Goal: Task Accomplishment & Management: Manage account settings

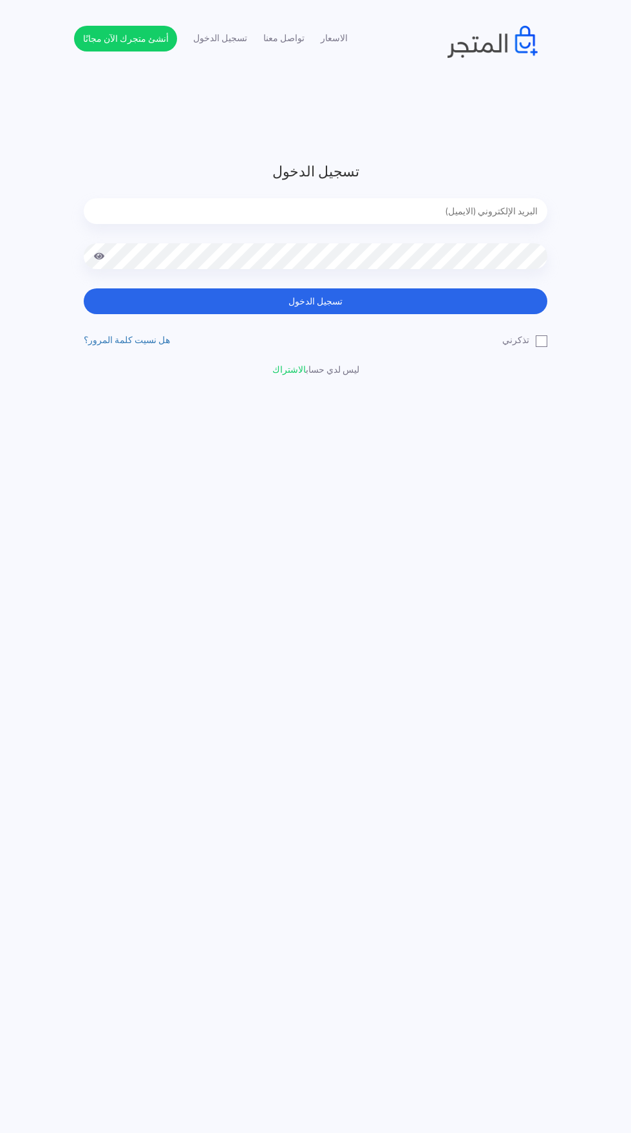
click at [527, 215] on input "email" at bounding box center [316, 211] width 464 height 26
type input "noha_mae86@yahoo.com"
click at [84, 288] on button "تسجيل الدخول" at bounding box center [316, 301] width 464 height 26
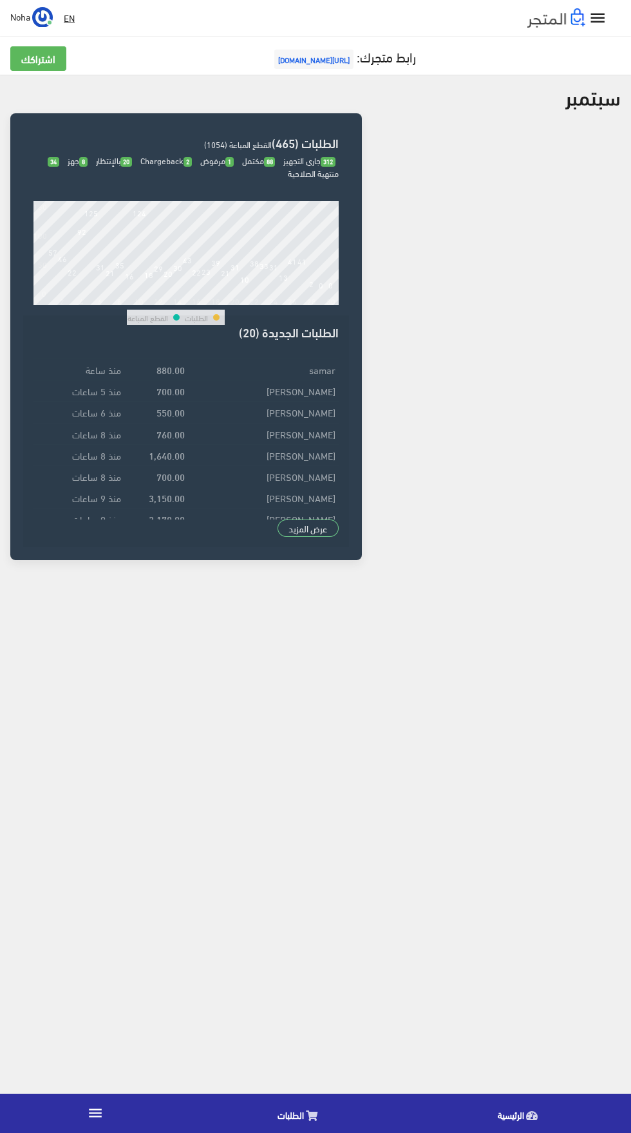
click at [95, 1114] on icon "" at bounding box center [95, 1113] width 17 height 17
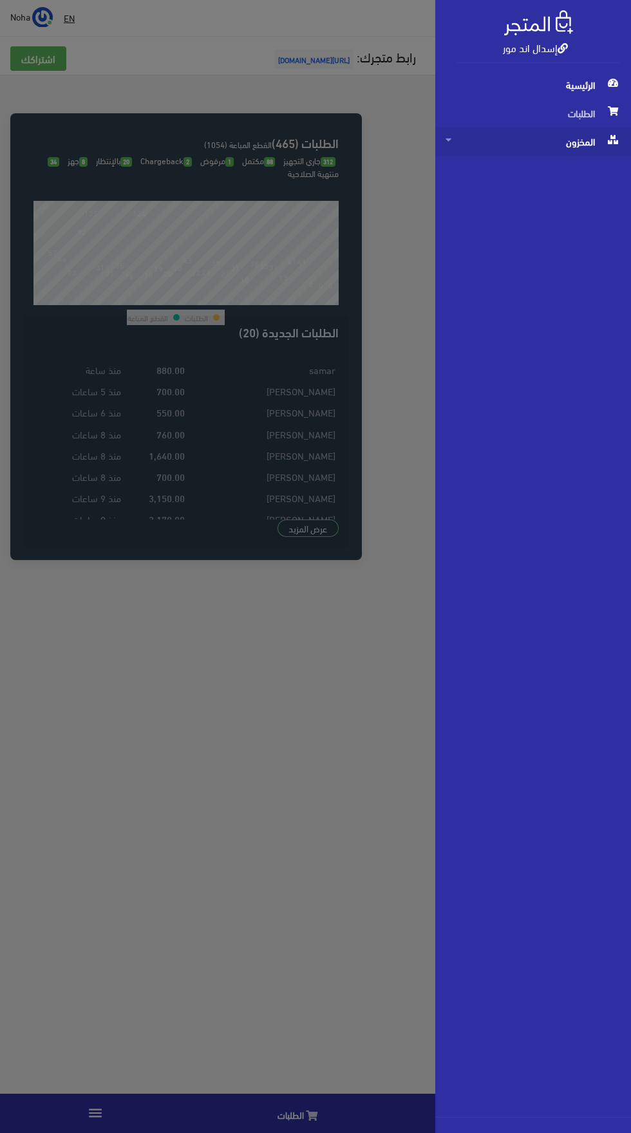
click at [586, 143] on span "المخزون" at bounding box center [533, 141] width 175 height 28
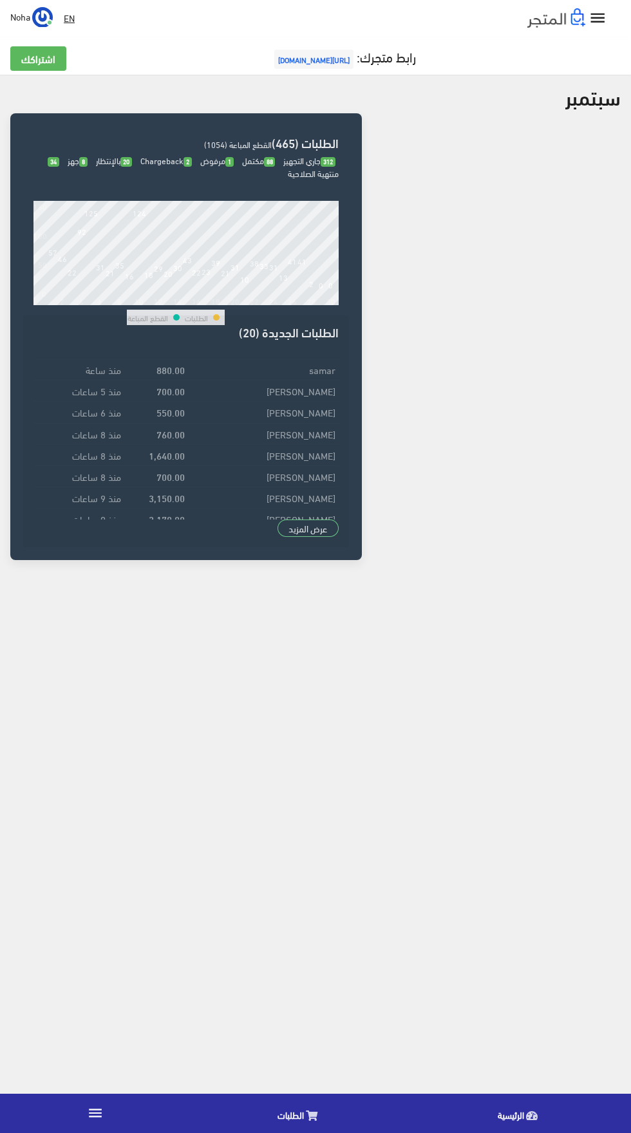
click at [86, 1098] on link "" at bounding box center [95, 1114] width 191 height 36
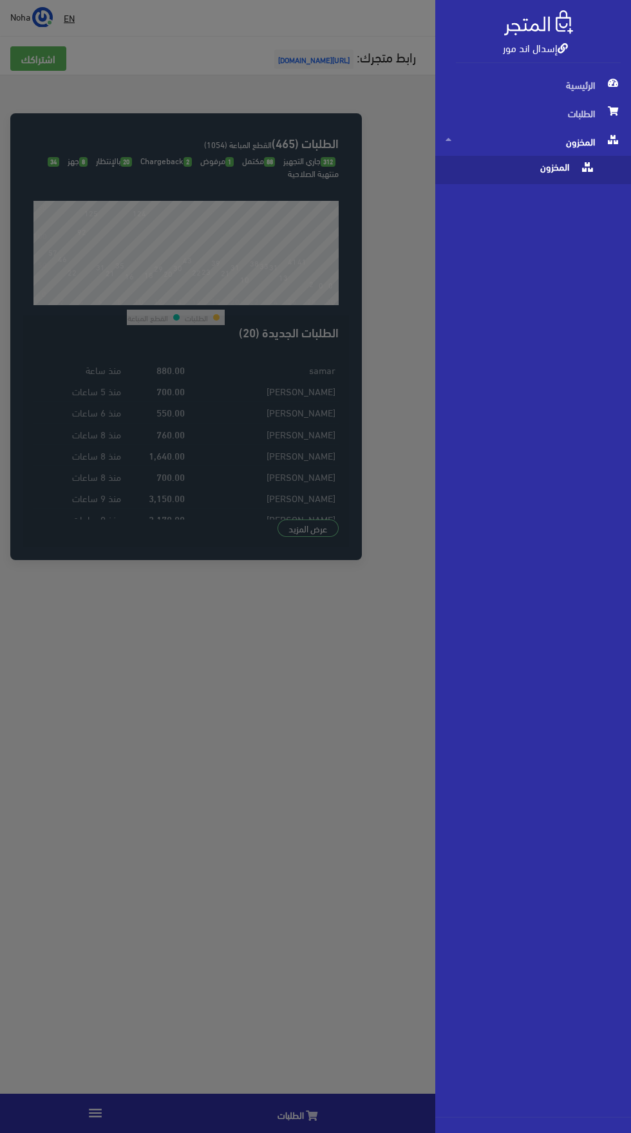
click at [549, 162] on span "المخزون" at bounding box center [520, 170] width 149 height 28
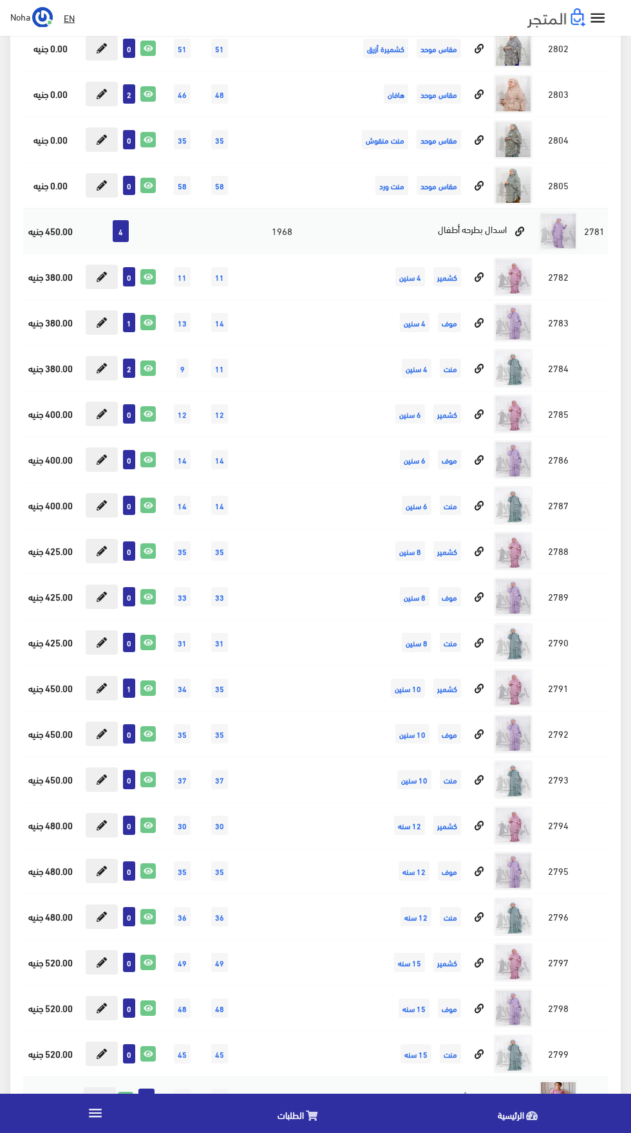
scroll to position [4061, 0]
click at [146, 511] on icon at bounding box center [148, 505] width 14 height 14
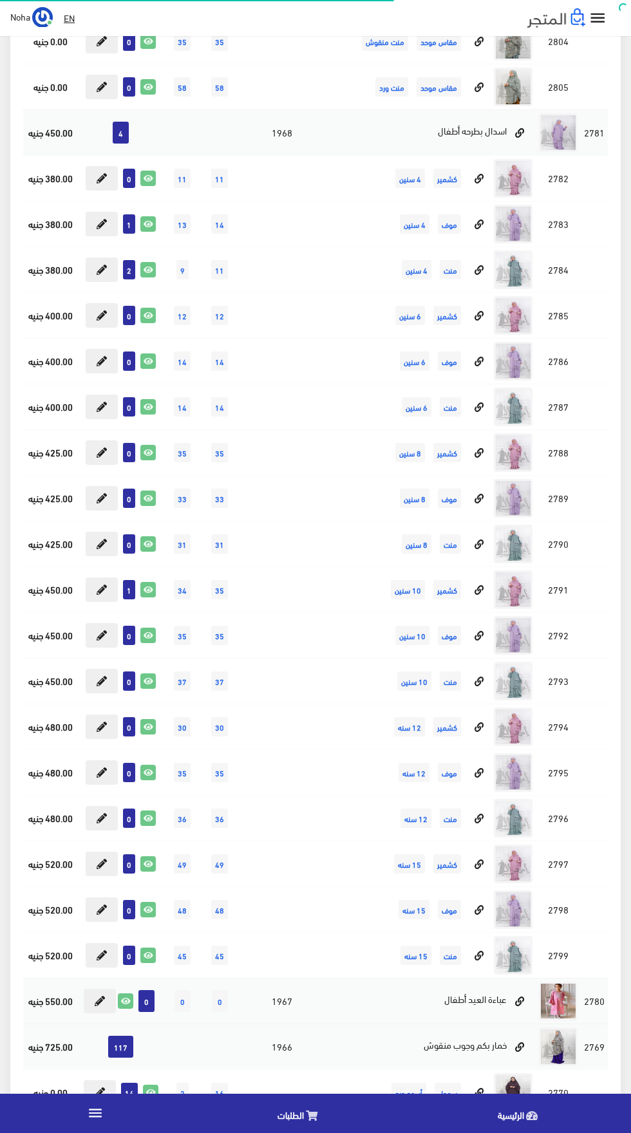
scroll to position [4159, 0]
